Goal: Navigation & Orientation: Go to known website

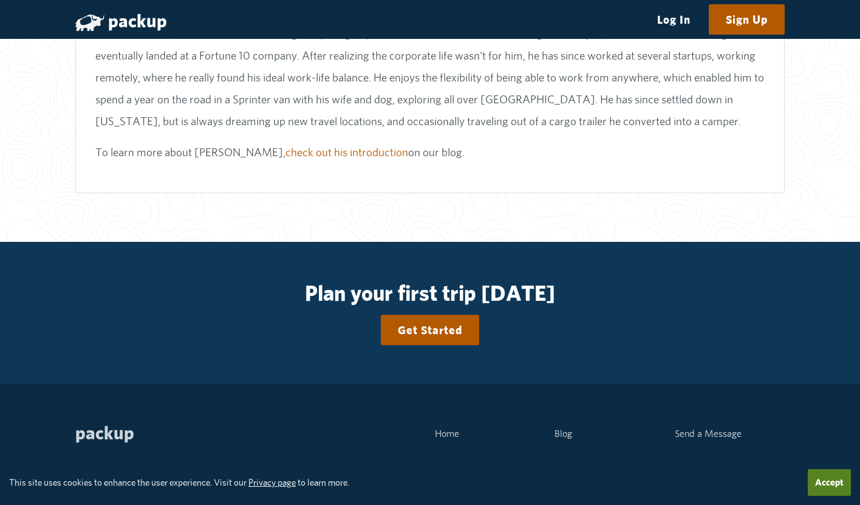
scroll to position [2613, 0]
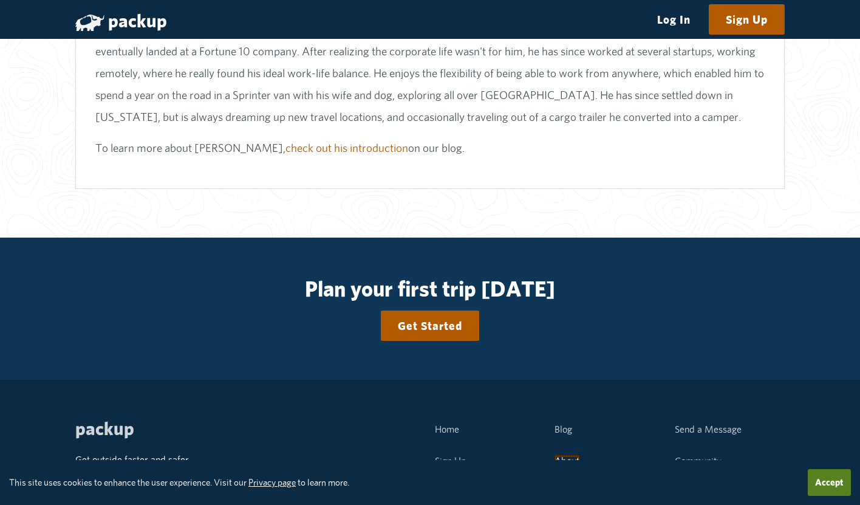
click at [566, 455] on link "About" at bounding box center [567, 461] width 25 height 12
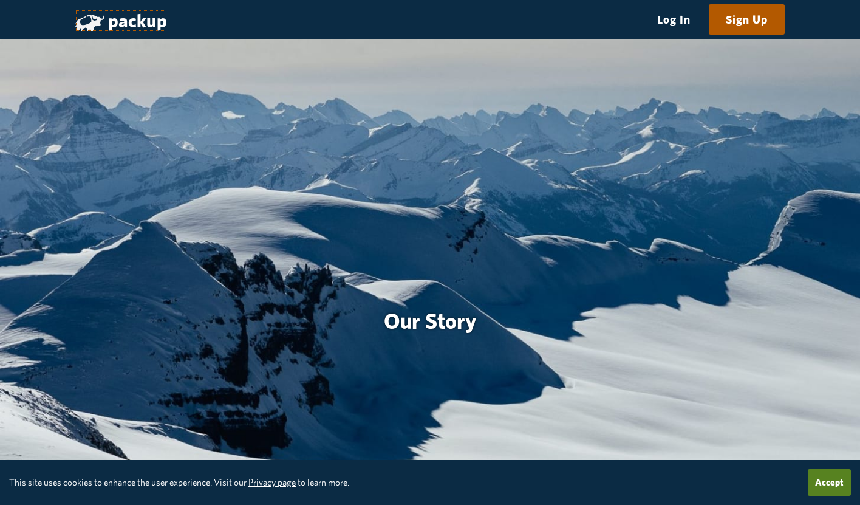
click at [140, 18] on link "packup" at bounding box center [121, 21] width 92 height 22
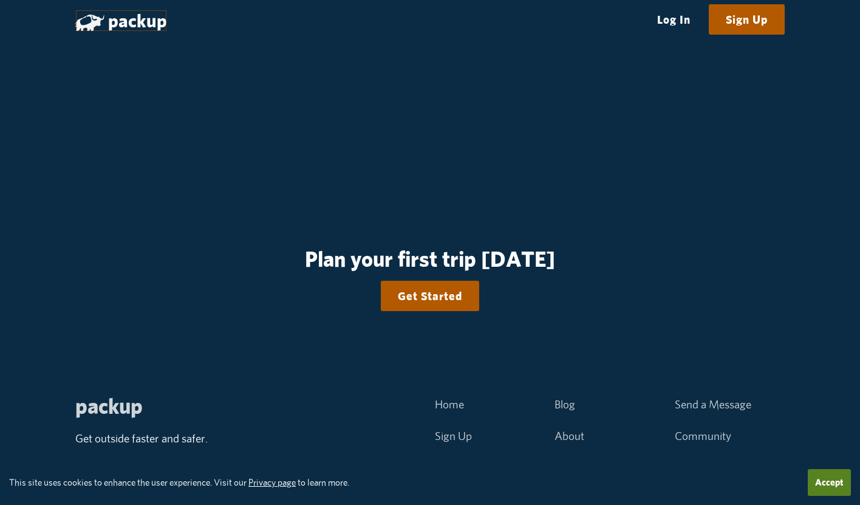
scroll to position [2524, 0]
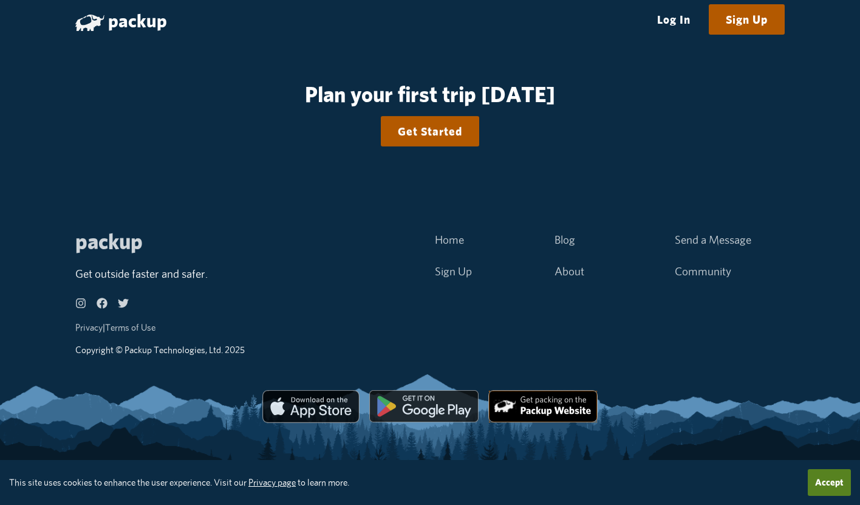
click at [546, 411] on img at bounding box center [542, 406] width 109 height 32
